Goal: Task Accomplishment & Management: Manage account settings

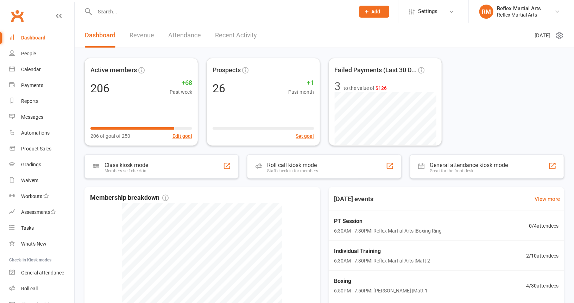
click at [186, 12] on input "text" at bounding box center [221, 12] width 257 height 10
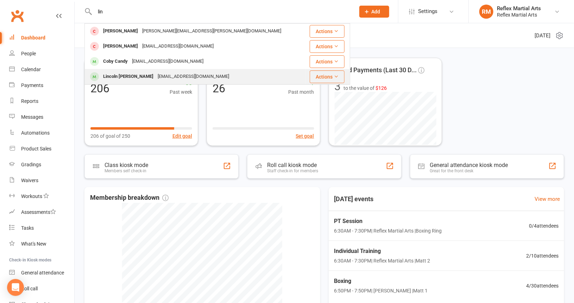
type input "lin"
click at [217, 74] on div "[PERSON_NAME] [PERSON_NAME][EMAIL_ADDRESS][DOMAIN_NAME]" at bounding box center [195, 76] width 220 height 14
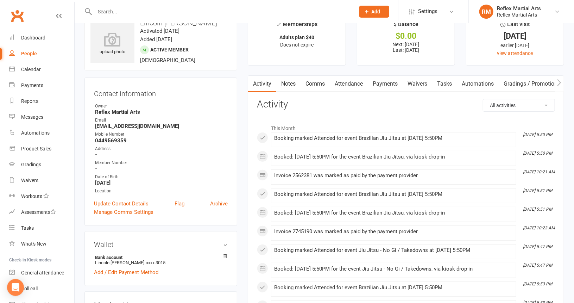
scroll to position [35, 0]
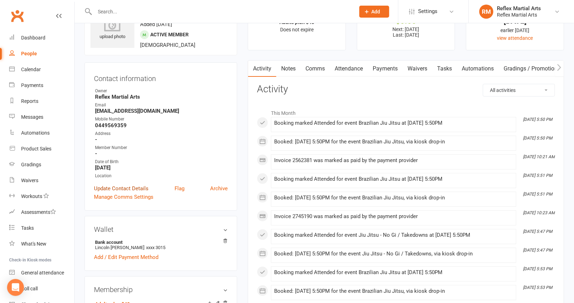
click at [124, 190] on link "Update Contact Details" at bounding box center [121, 188] width 55 height 8
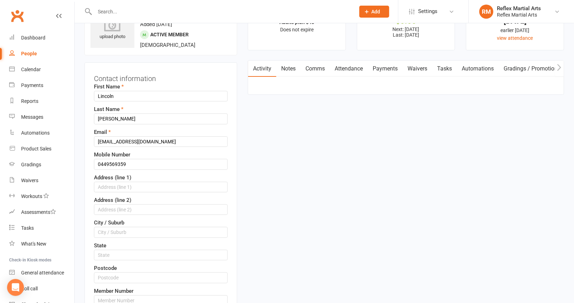
scroll to position [33, 0]
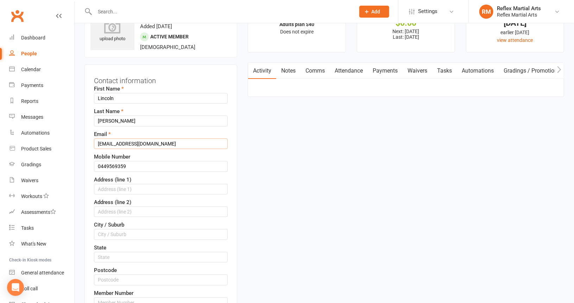
click at [133, 140] on input "[EMAIL_ADDRESS][DOMAIN_NAME]" at bounding box center [161, 143] width 134 height 11
click at [186, 141] on input "[EMAIL_ADDRESS][DOMAIN_NAME]" at bounding box center [161, 143] width 134 height 11
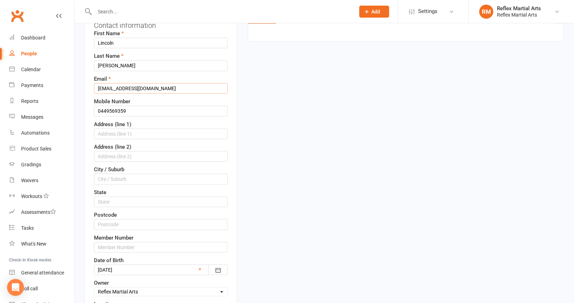
scroll to position [141, 0]
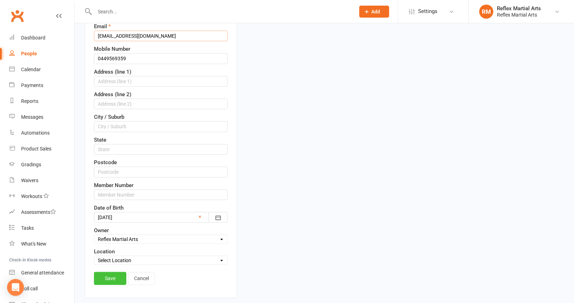
type input "[EMAIL_ADDRESS][DOMAIN_NAME]"
click at [110, 277] on link "Save" at bounding box center [110, 278] width 32 height 13
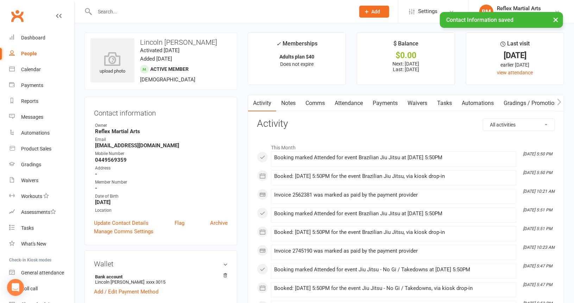
scroll to position [0, 0]
click at [149, 9] on input "text" at bounding box center [221, 12] width 257 height 10
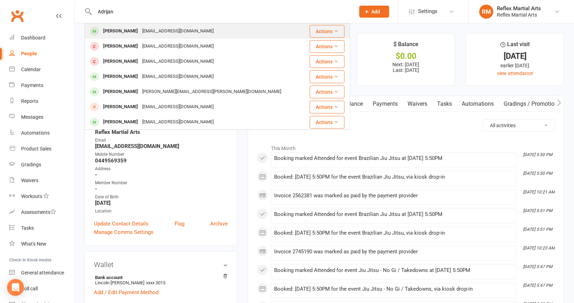
type input "Adrijan"
click at [159, 34] on div "[EMAIL_ADDRESS][DOMAIN_NAME]" at bounding box center [178, 31] width 76 height 10
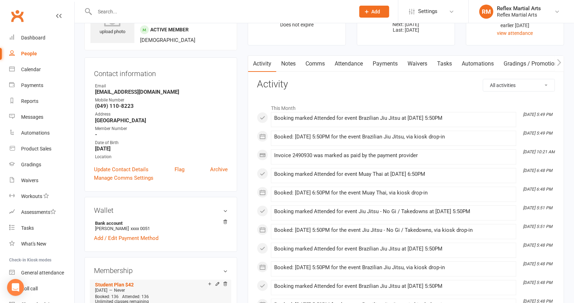
scroll to position [35, 0]
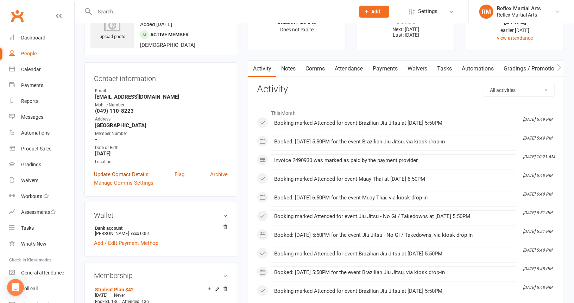
click at [132, 172] on link "Update Contact Details" at bounding box center [121, 174] width 55 height 8
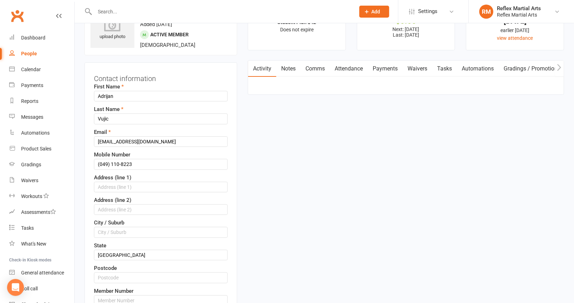
scroll to position [33, 0]
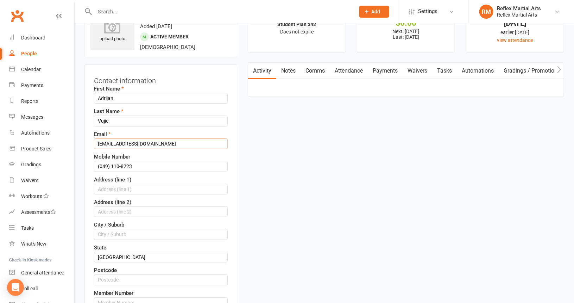
click at [152, 144] on input "[EMAIL_ADDRESS][DOMAIN_NAME]" at bounding box center [161, 143] width 134 height 11
type input "g"
type input "[EMAIL_ADDRESS][DOMAIN_NAME]"
click at [140, 166] on input "(049) 110-8223" at bounding box center [161, 166] width 134 height 11
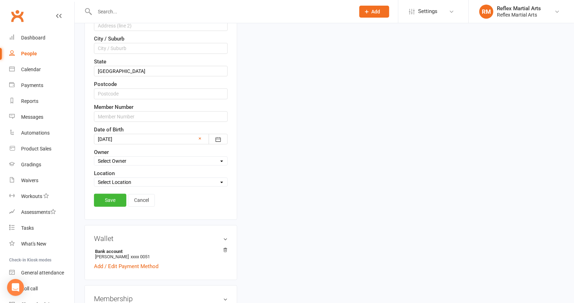
scroll to position [244, 0]
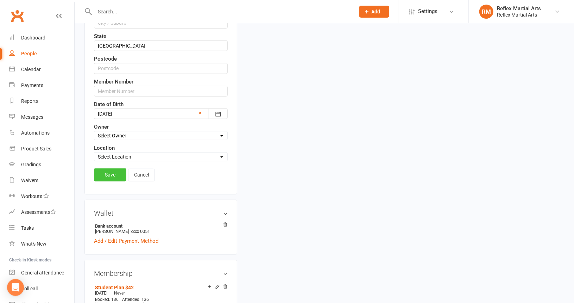
click at [113, 169] on link "Save" at bounding box center [110, 174] width 32 height 13
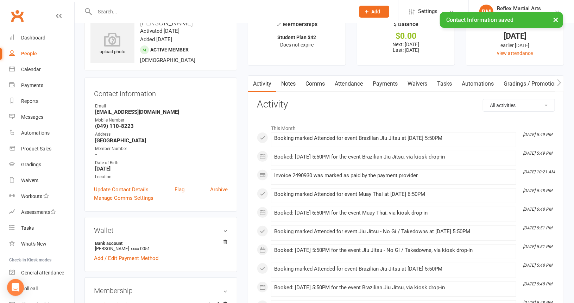
scroll to position [35, 0]
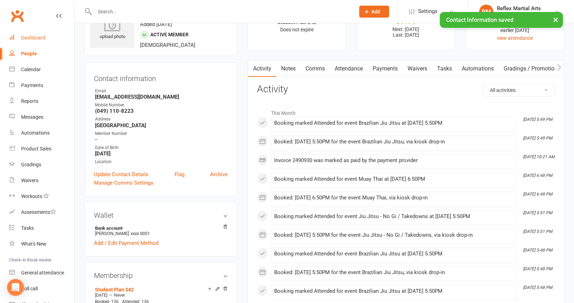
click at [33, 37] on div "Dashboard" at bounding box center [33, 38] width 24 height 6
